Goal: Find specific fact

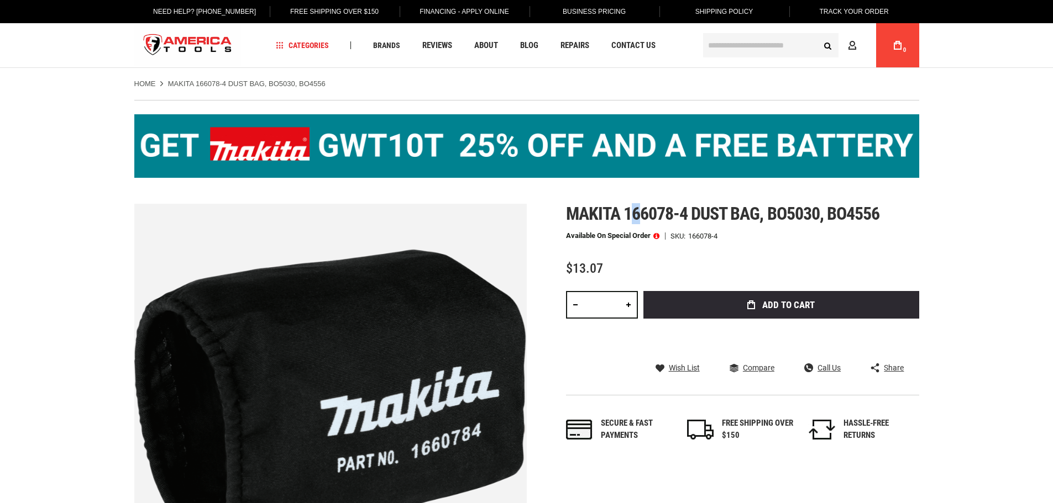
drag, startPoint x: 628, startPoint y: 213, endPoint x: 644, endPoint y: 213, distance: 16.6
click at [644, 213] on span "Makita 166078-4 dust bag, bo5030, bo4556" at bounding box center [723, 213] width 314 height 21
drag, startPoint x: 624, startPoint y: 214, endPoint x: 689, endPoint y: 216, distance: 64.7
click at [689, 216] on span "Makita 166078-4 dust bag, bo5030, bo4556" at bounding box center [723, 213] width 314 height 21
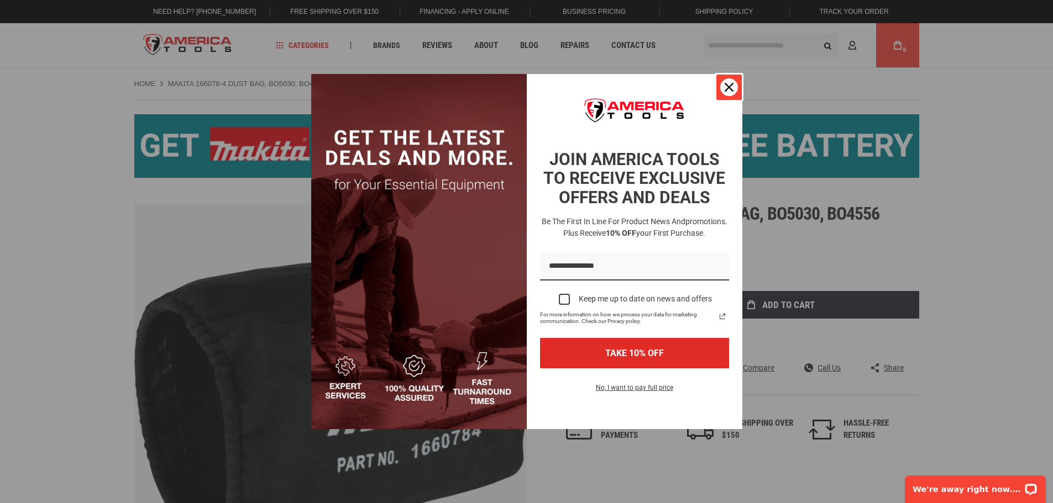
click at [726, 91] on icon "close icon" at bounding box center [729, 87] width 9 height 9
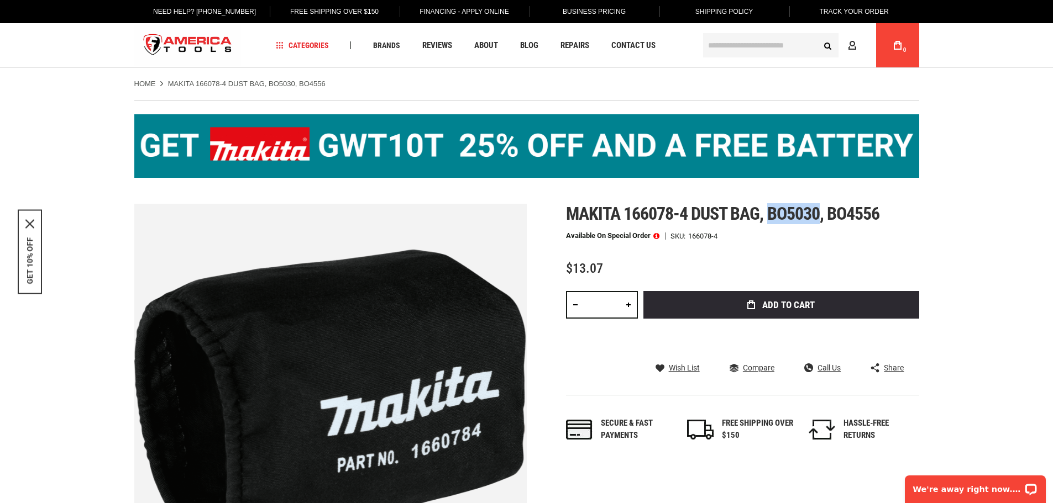
drag, startPoint x: 769, startPoint y: 213, endPoint x: 821, endPoint y: 212, distance: 52.5
click at [821, 212] on span "Makita 166078-4 dust bag, bo5030, bo4556" at bounding box center [723, 213] width 314 height 21
copy span "bo5030"
drag, startPoint x: 893, startPoint y: 209, endPoint x: 830, endPoint y: 217, distance: 63.4
click at [830, 217] on h1 "Makita 166078-4 dust bag, bo5030, bo4556" at bounding box center [742, 214] width 353 height 20
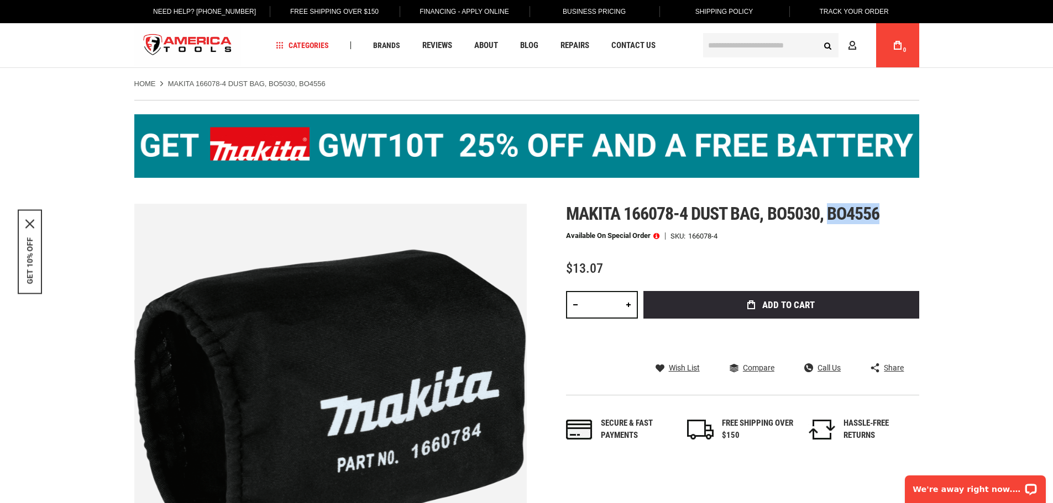
copy span "bo4556"
